Goal: Task Accomplishment & Management: Manage account settings

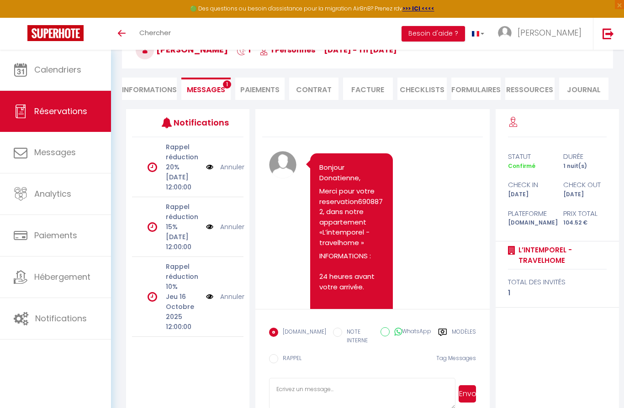
scroll to position [4774, 0]
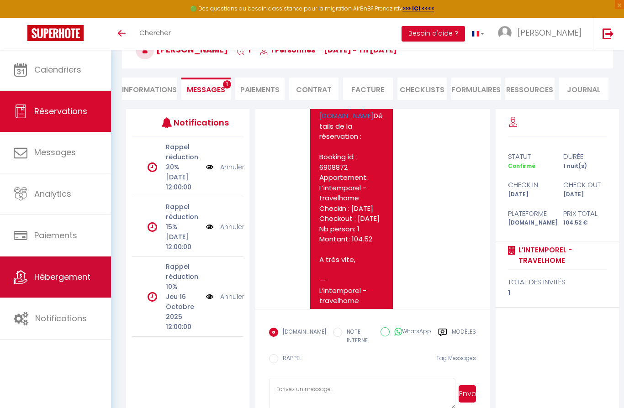
click at [52, 281] on span "Hébergement" at bounding box center [62, 276] width 56 height 11
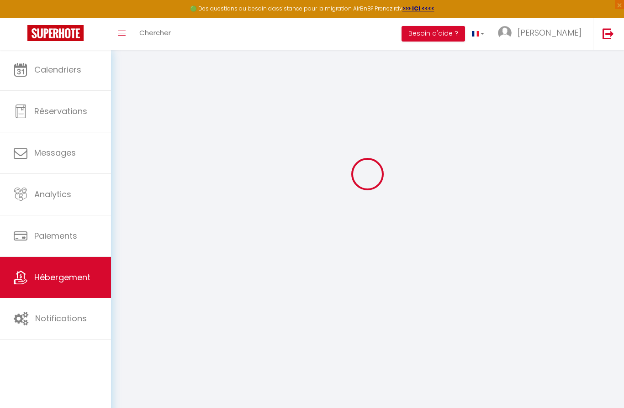
scroll to position [40, 0]
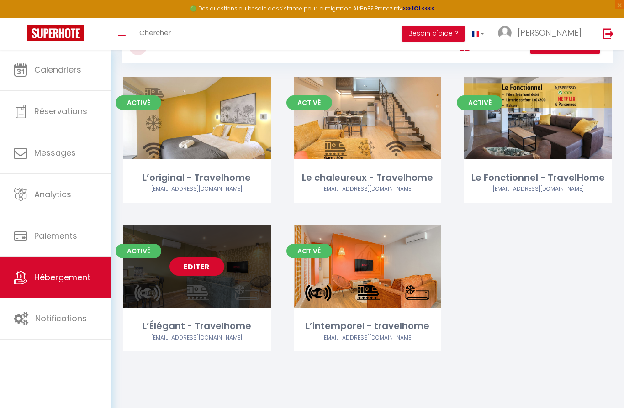
click at [196, 270] on link "Editer" at bounding box center [196, 266] width 55 height 18
select select "3"
select select "2"
select select "1"
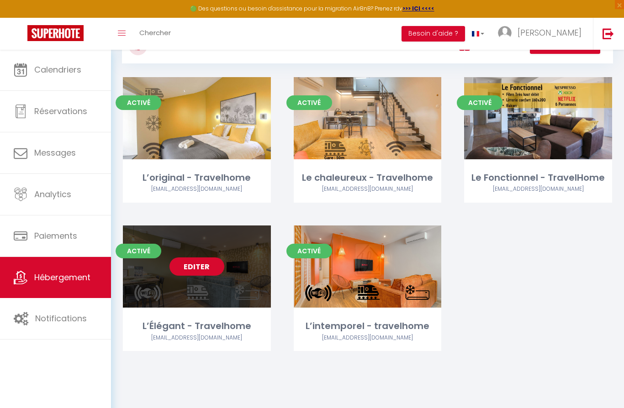
select select
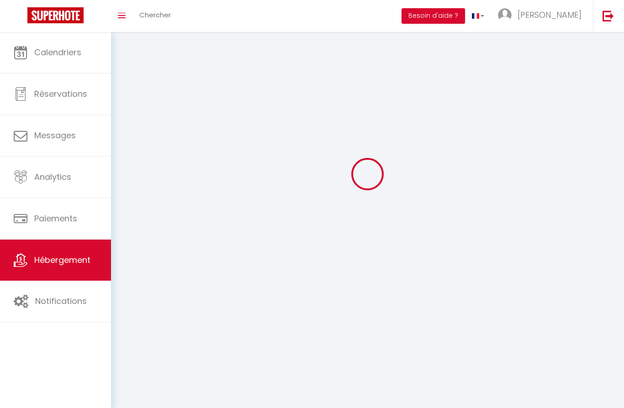
select select
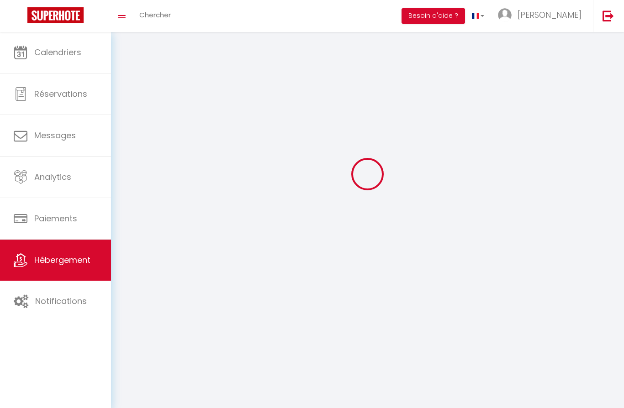
select select
checkbox input "false"
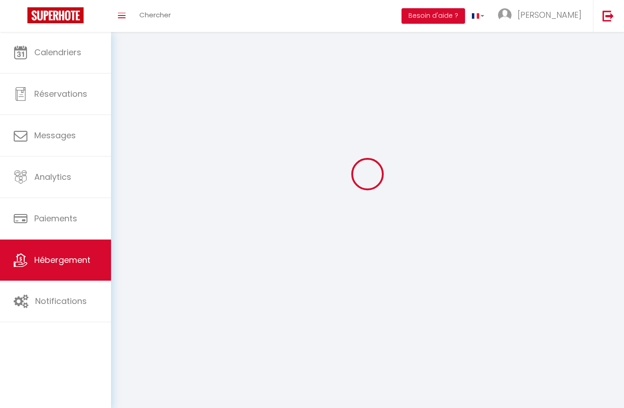
select select
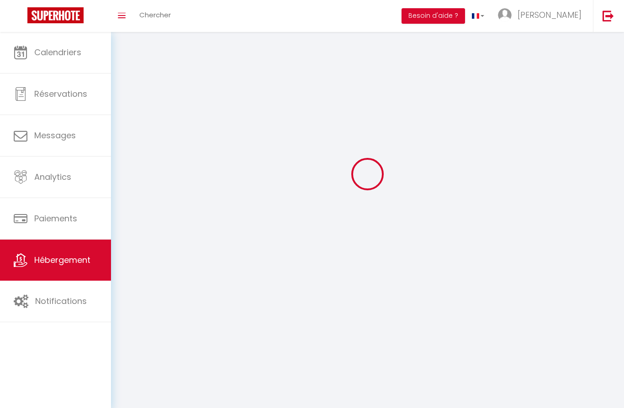
select select
checkbox input "false"
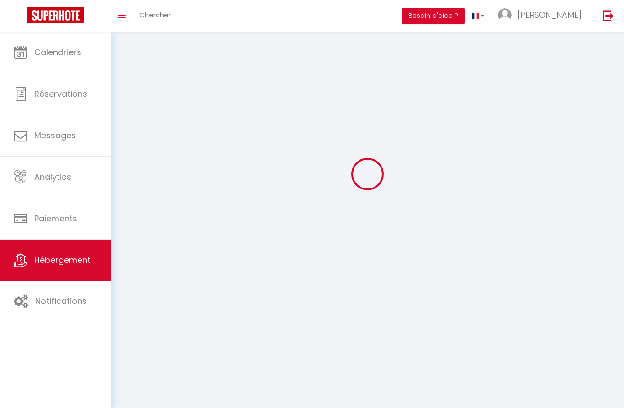
checkbox input "false"
select select
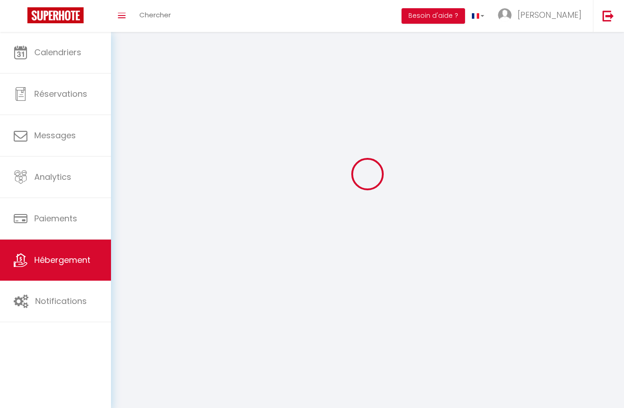
select select
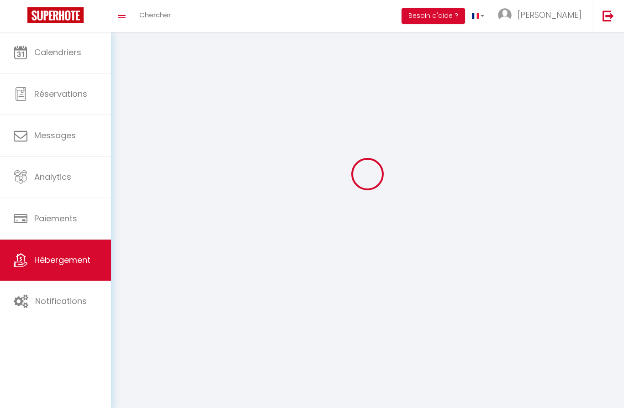
select select
checkbox input "false"
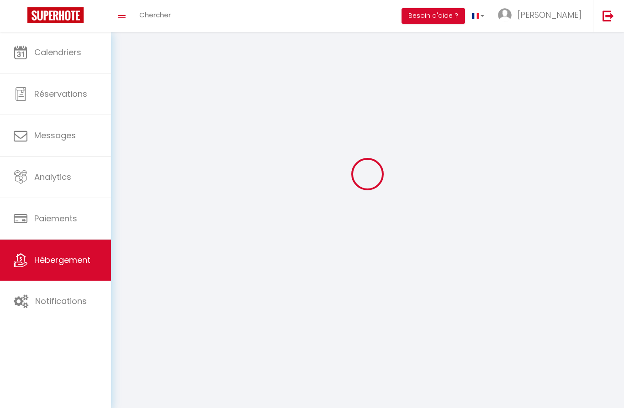
select select
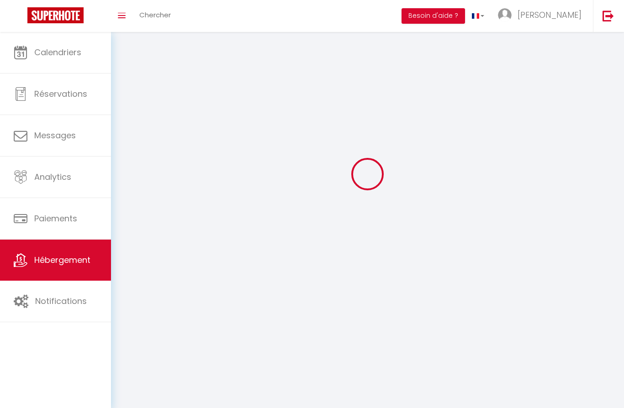
select select
checkbox input "false"
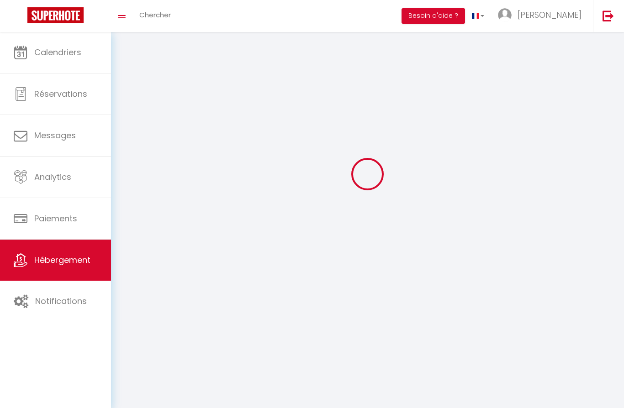
checkbox input "false"
select select
select select "28"
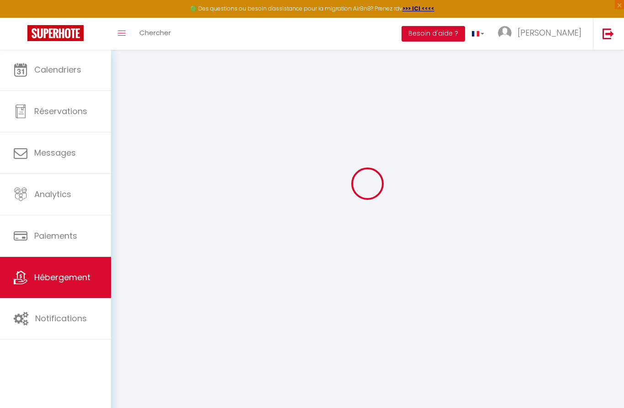
select select
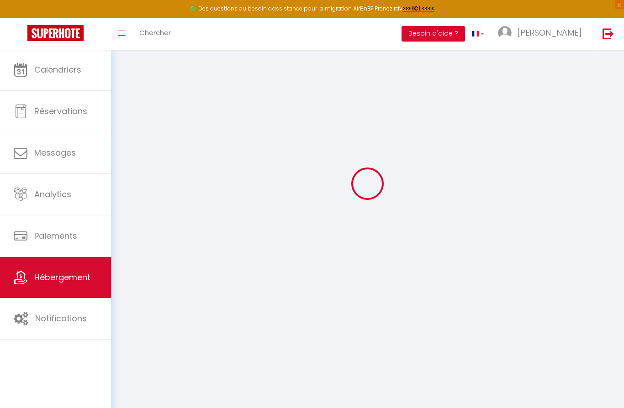
select select
checkbox input "false"
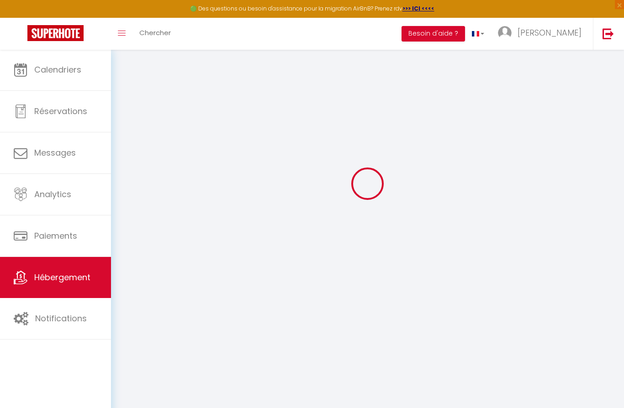
select select
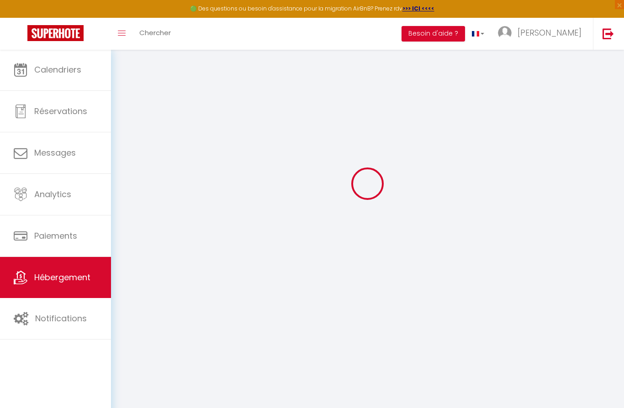
select select
checkbox input "false"
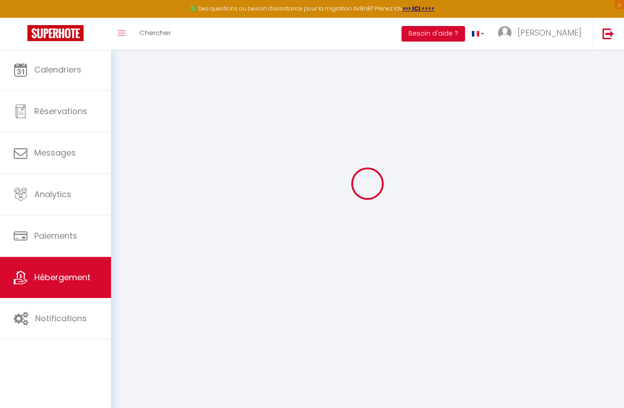
checkbox input "false"
select select
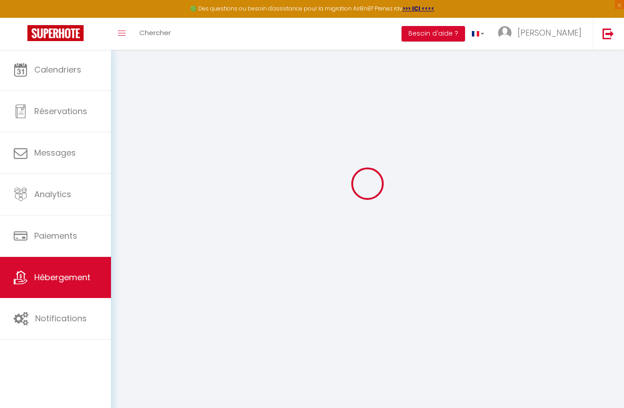
select select
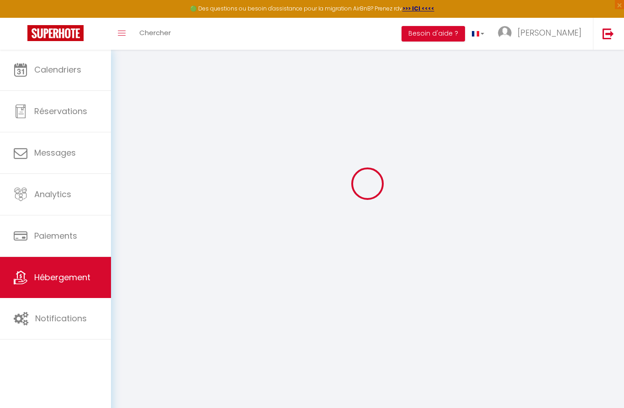
checkbox input "false"
select select
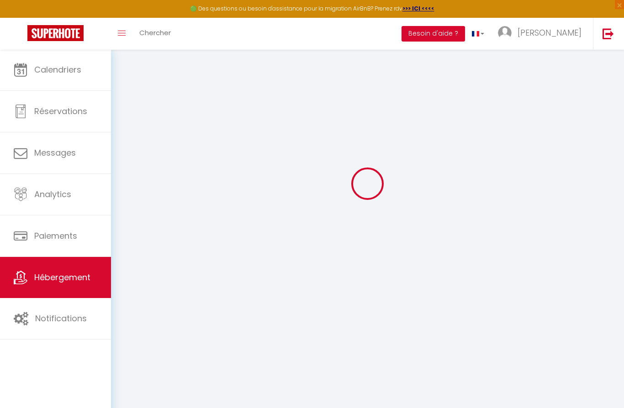
select select
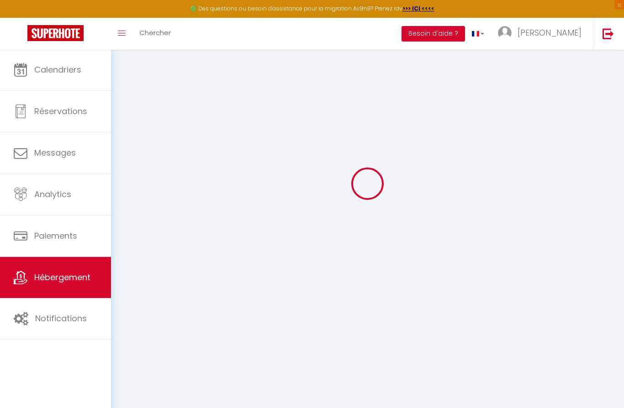
select select
checkbox input "false"
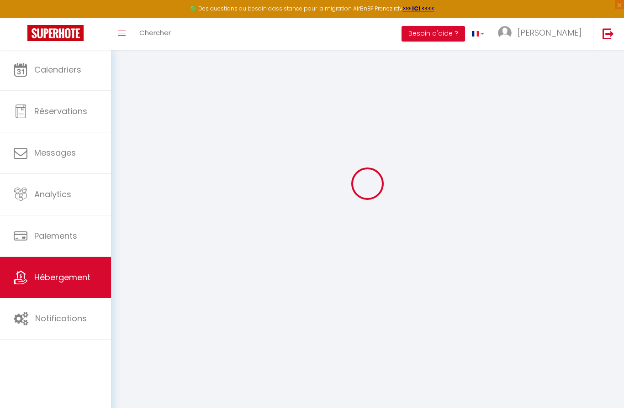
checkbox input "false"
select select
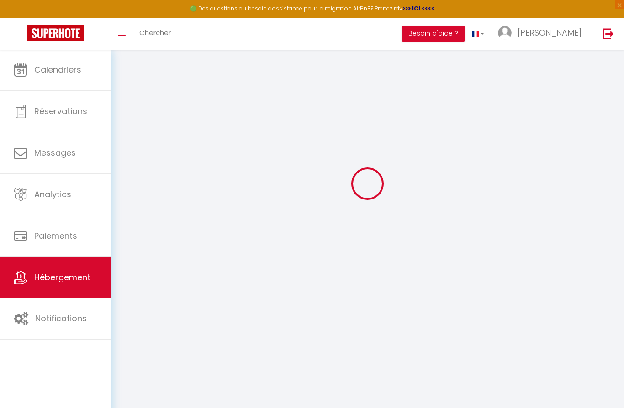
select select
checkbox input "false"
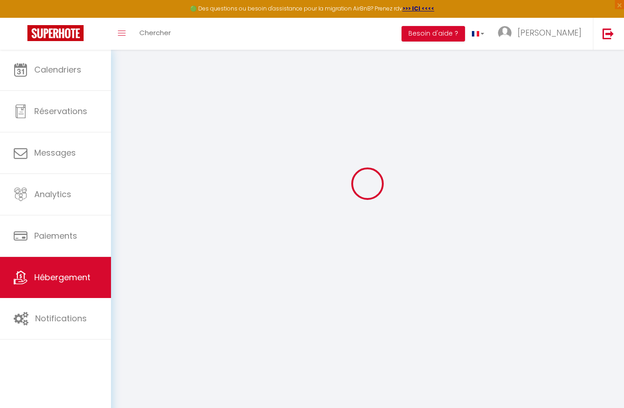
checkbox input "false"
select select
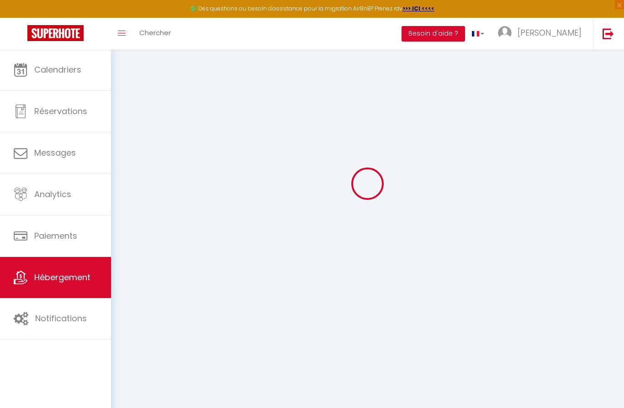
select select
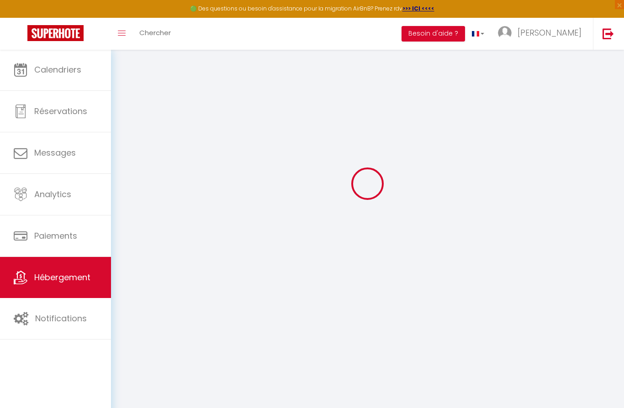
select select
checkbox input "false"
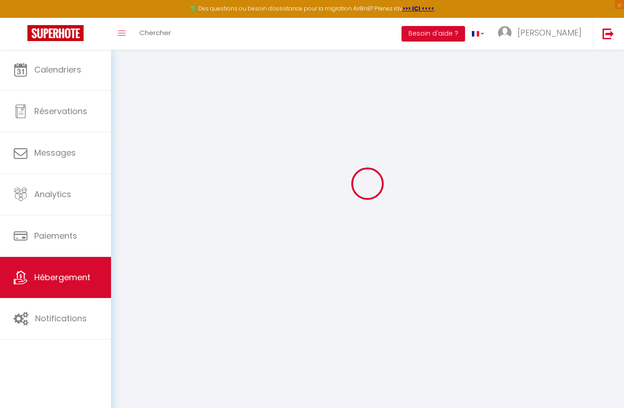
select select
type input "L’Élégant - Travelhome"
type input "[PERSON_NAME]"
type input "65"
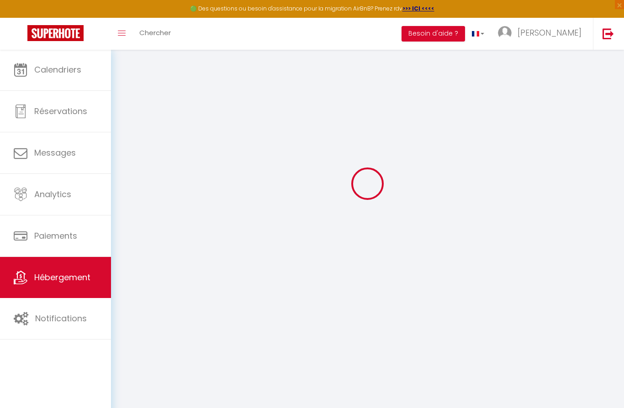
type input "11"
type input "35"
type input "2.75"
type input "0"
type input "300"
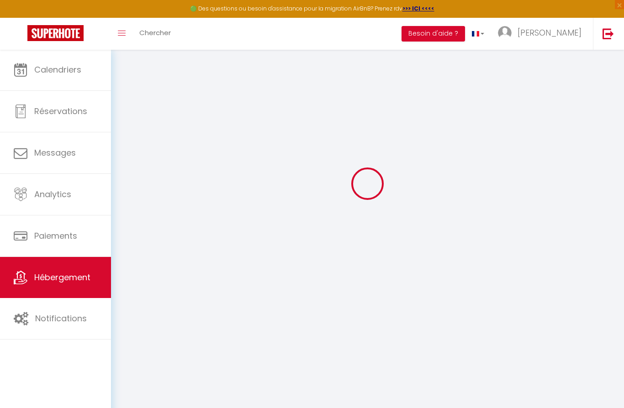
select select
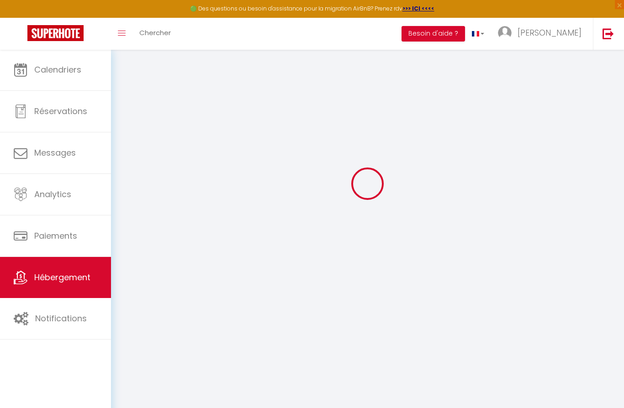
type input "[STREET_ADDRESS]"
type input "69400"
type input "[GEOGRAPHIC_DATA]"
type input "[EMAIL_ADDRESS][DOMAIN_NAME]"
select select "5607"
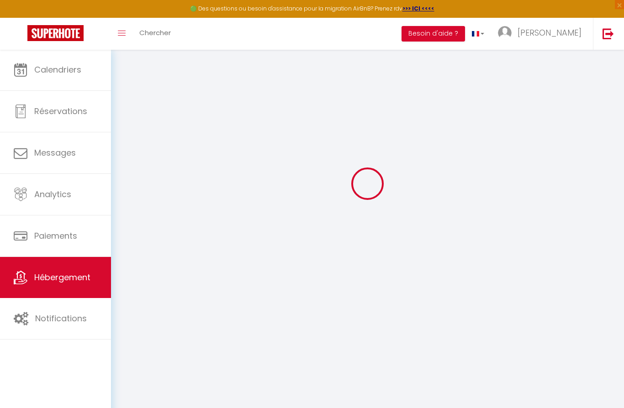
checkbox input "false"
radio input "true"
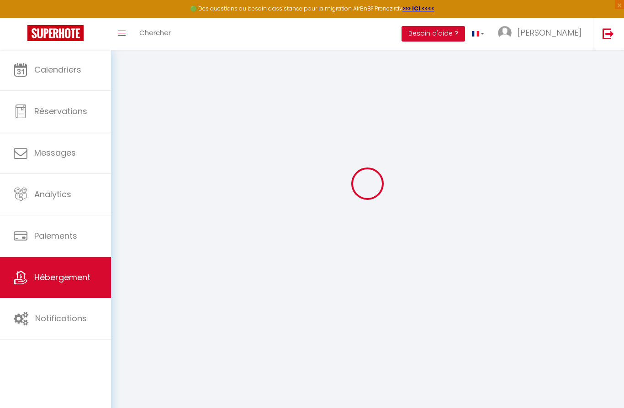
type input "0"
select select
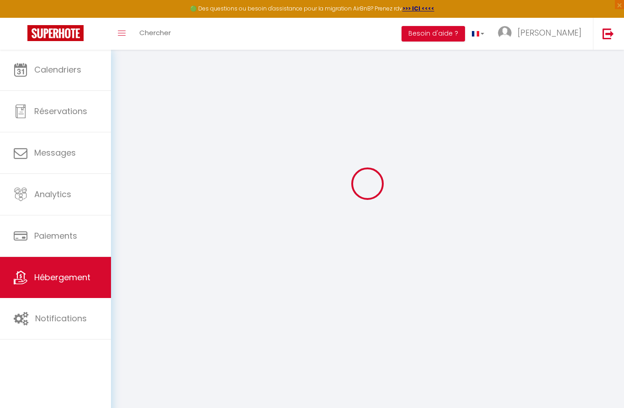
select select
checkbox input "false"
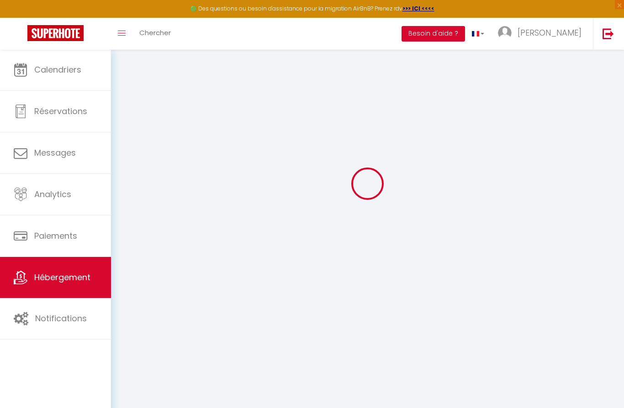
checkbox input "false"
select select "+ 22 %"
select select "+ 64 %"
select select "+ 10 %"
select select "17:00"
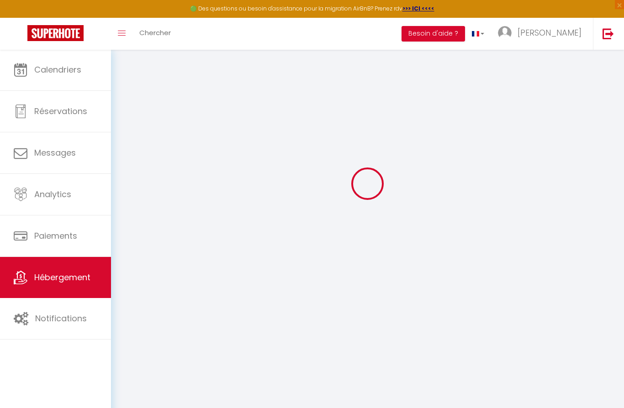
select select "10:00"
select select "30"
select select "120"
checkbox input "false"
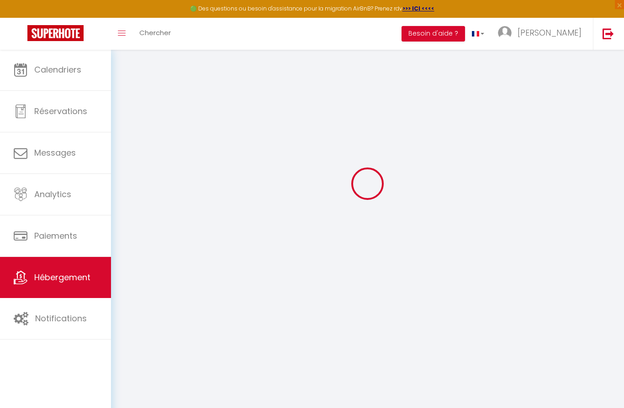
checkbox input "false"
select select "well_reviewed_guests"
select select "EUR"
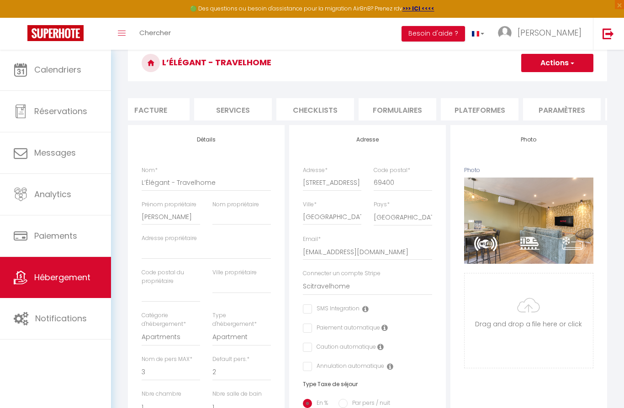
scroll to position [0, 184]
click at [461, 107] on li "Plateformes" at bounding box center [476, 109] width 78 height 22
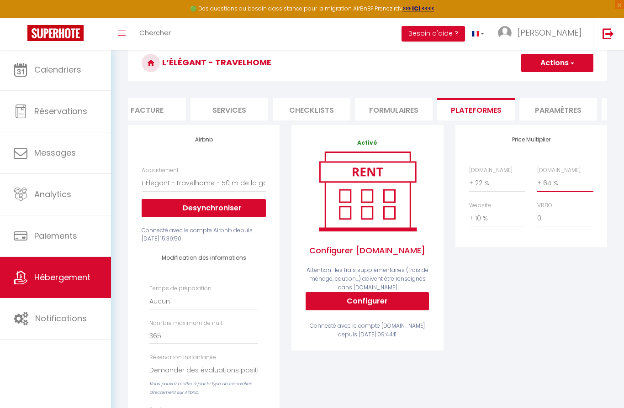
click at [550, 180] on select "0 + 1 % + 2 % + 3 % + 4 % + 5 % + 6 % + 7 % + 8 % + 9 %" at bounding box center [565, 182] width 56 height 17
select select "+ 67 %"
click at [556, 63] on button "Actions" at bounding box center [557, 63] width 72 height 18
click at [548, 80] on link "Enregistrer" at bounding box center [556, 83] width 72 height 12
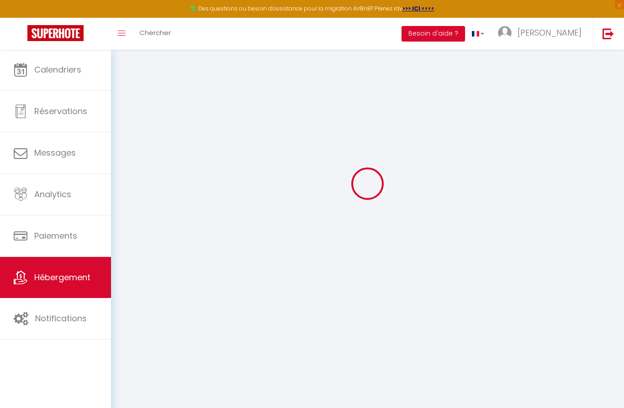
select select "well_reviewed_guests"
select select "EUR"
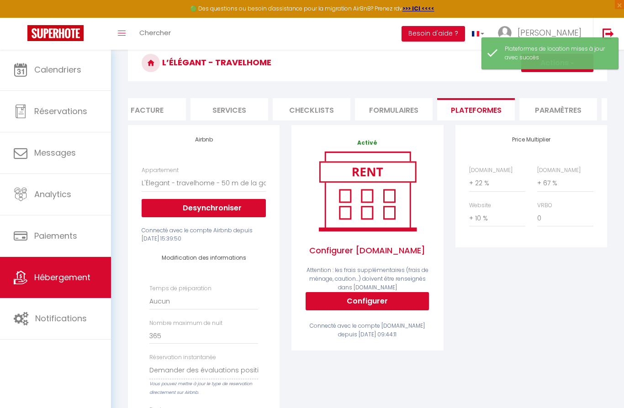
click at [80, 278] on span "Hébergement" at bounding box center [62, 277] width 56 height 11
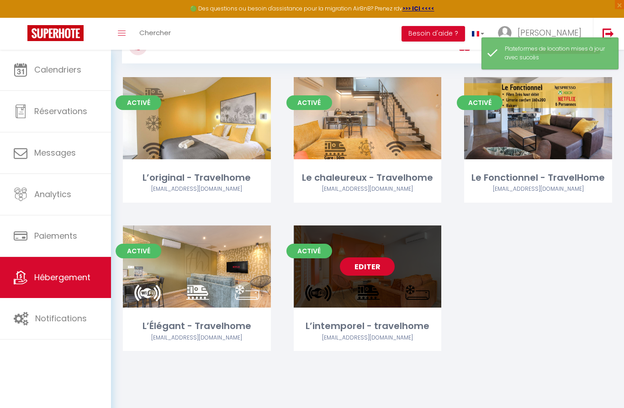
click at [369, 261] on link "Editer" at bounding box center [367, 266] width 55 height 18
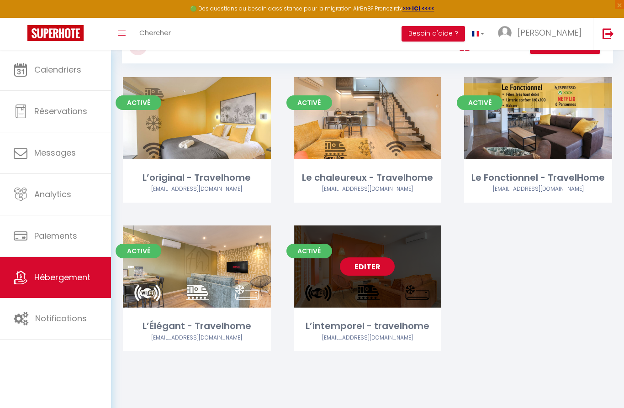
click at [370, 267] on link "Editer" at bounding box center [367, 266] width 55 height 18
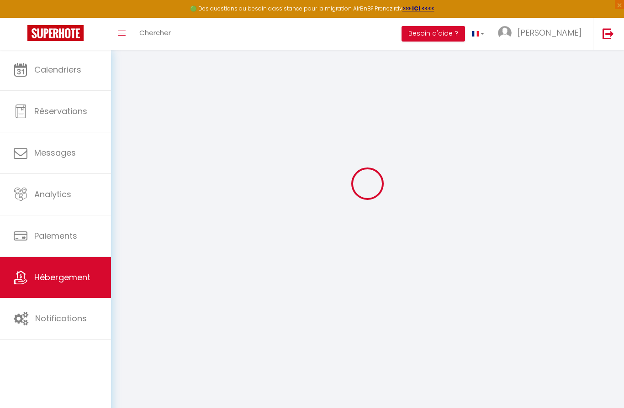
select select
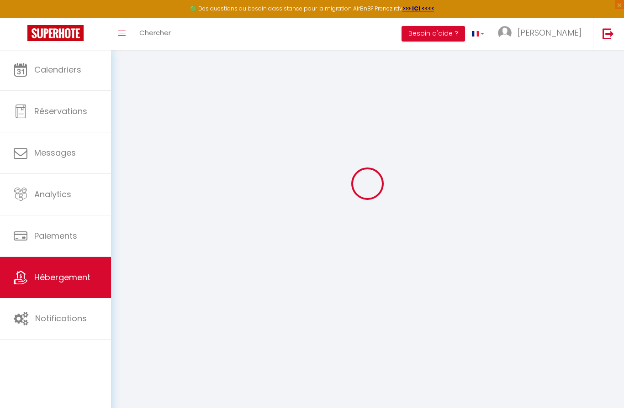
select select
checkbox input "false"
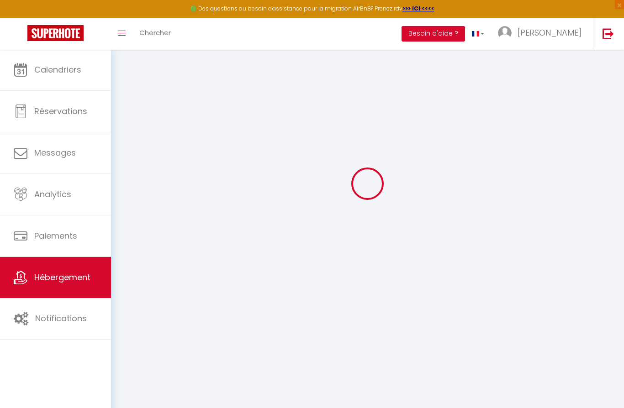
select select
type input "L’intemporel - travelhome"
type input "romain"
select select "1"
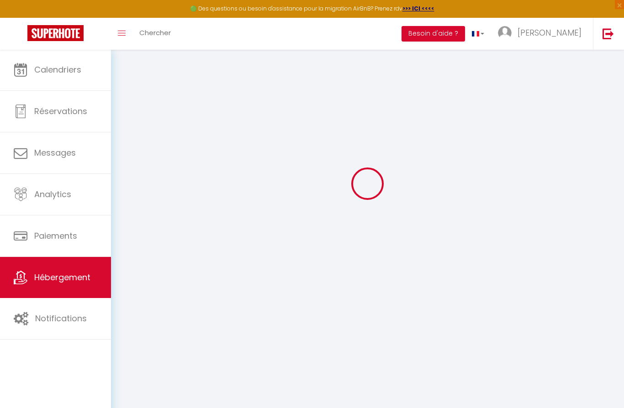
type input "65"
type input "11"
type input "35"
type input "2.75"
type input "0"
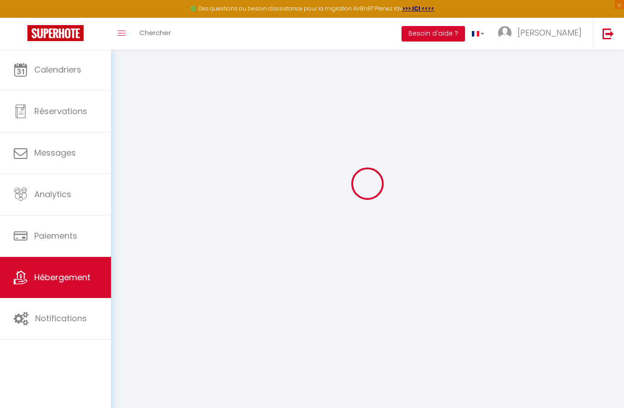
type input "200"
select select
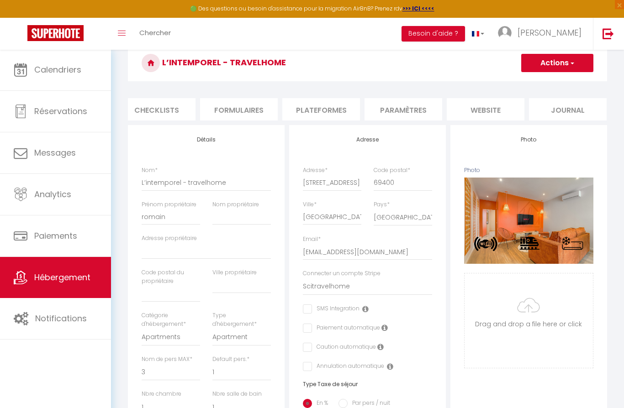
scroll to position [0, 338]
click at [358, 107] on li "Plateformes" at bounding box center [322, 109] width 78 height 22
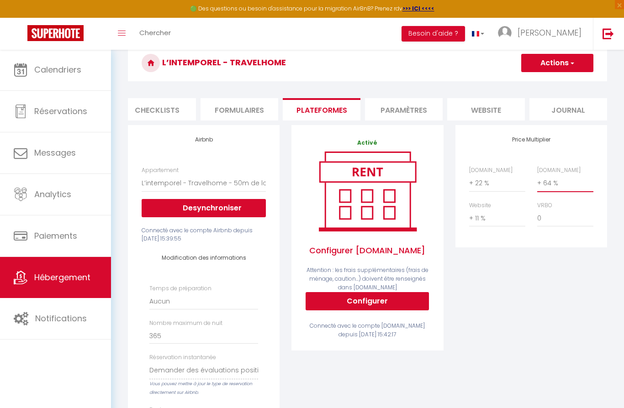
click at [555, 179] on select "0 + 1 % + 2 % + 3 % + 4 % + 5 % + 6 % + 7 % + 8 % + 9 %" at bounding box center [565, 182] width 56 height 17
click at [569, 58] on button "Actions" at bounding box center [557, 63] width 72 height 18
click at [544, 84] on link "Enregistrer" at bounding box center [556, 83] width 72 height 12
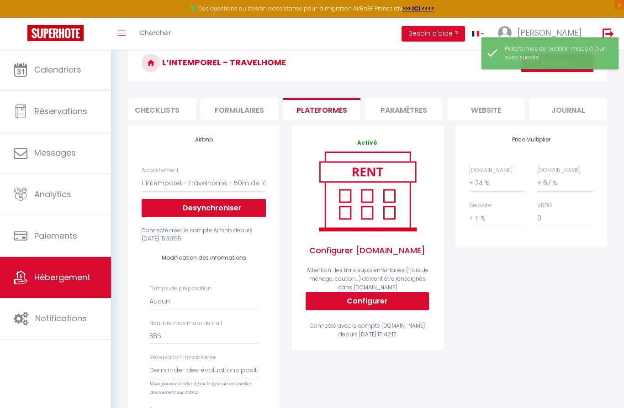
click at [50, 282] on span "Hébergement" at bounding box center [62, 277] width 56 height 11
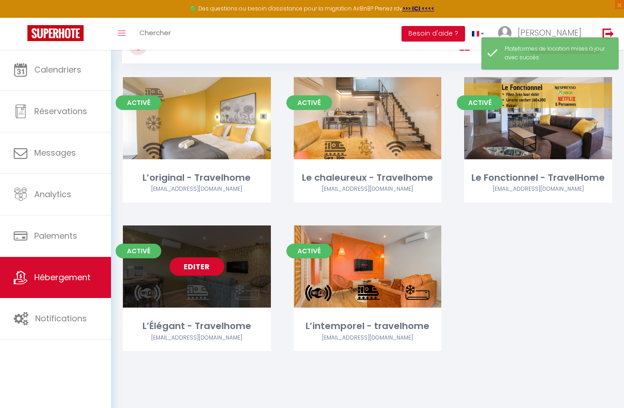
click at [201, 265] on link "Editer" at bounding box center [196, 266] width 55 height 18
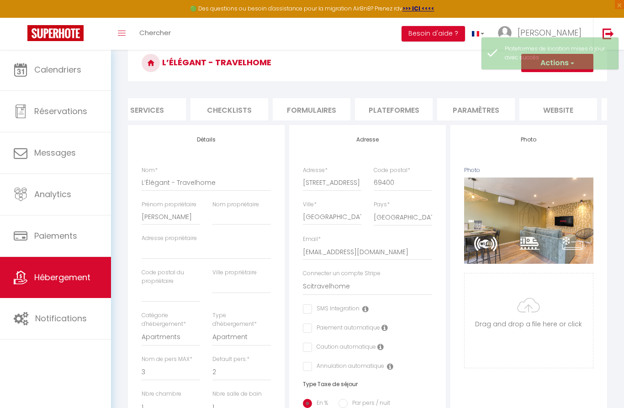
scroll to position [0, 309]
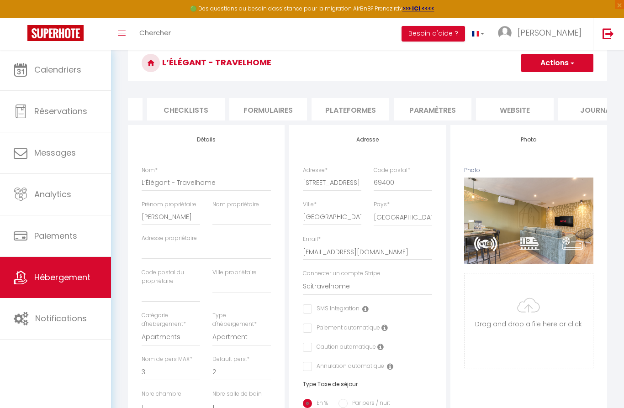
click at [367, 116] on li "Plateformes" at bounding box center [350, 109] width 78 height 22
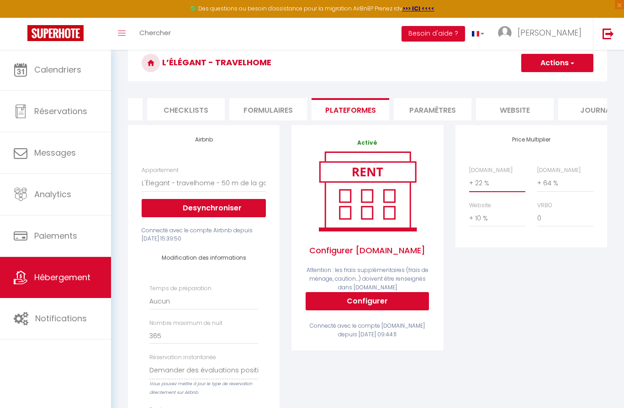
click at [489, 178] on select "0 + 1 % + 2 % + 3 % + 4 % + 5 % + 6 % + 7 % + 8 % + 9 %" at bounding box center [497, 182] width 56 height 17
click at [567, 58] on button "Actions" at bounding box center [557, 63] width 72 height 18
click at [553, 85] on link "Enregistrer" at bounding box center [556, 83] width 72 height 12
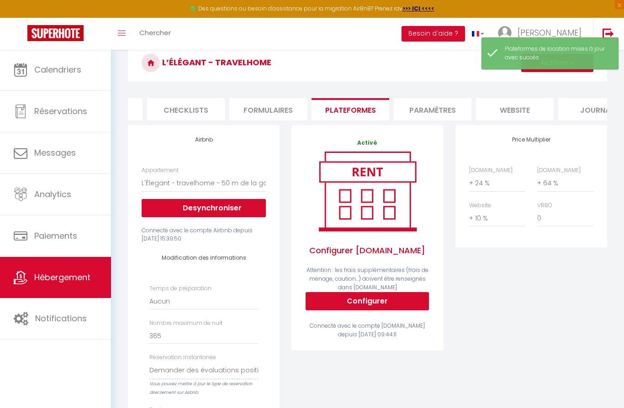
click at [475, 298] on div "Price Multiplier [DOMAIN_NAME] 0 + 1 % + 2 % + 3 % + 4 % + 5 % + 6 % + 7 %" at bounding box center [530, 337] width 163 height 424
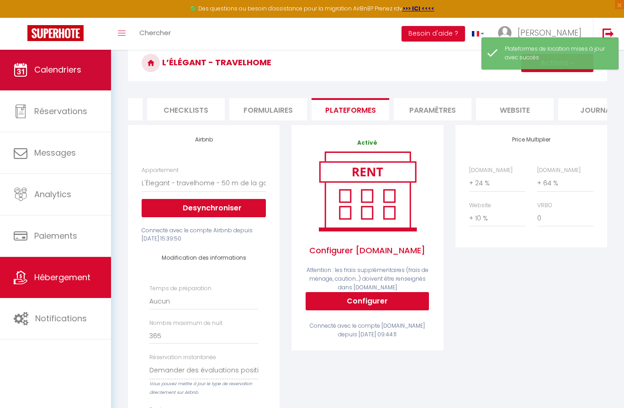
click at [74, 82] on link "Calendriers" at bounding box center [55, 69] width 111 height 41
